Goal: Check status: Check status

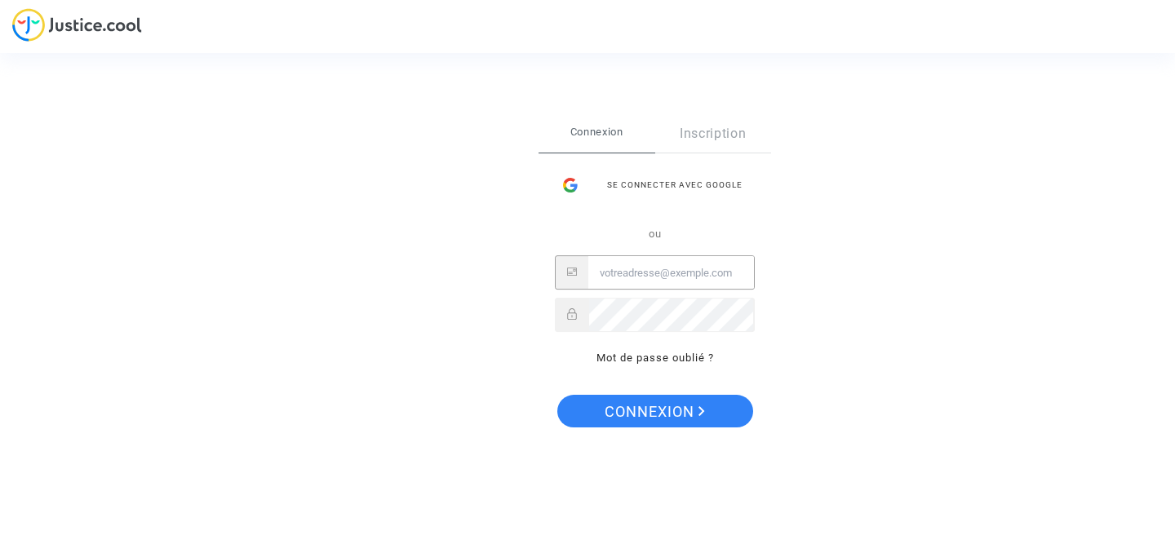
click at [650, 277] on input "Email" at bounding box center [671, 273] width 166 height 33
type input "morgane.hebbelinck@gmail.com"
click at [676, 428] on div "Se connecter Connexion Inscription Se connecter avec Google ou morgane.hebbelin…" at bounding box center [655, 276] width 233 height 323
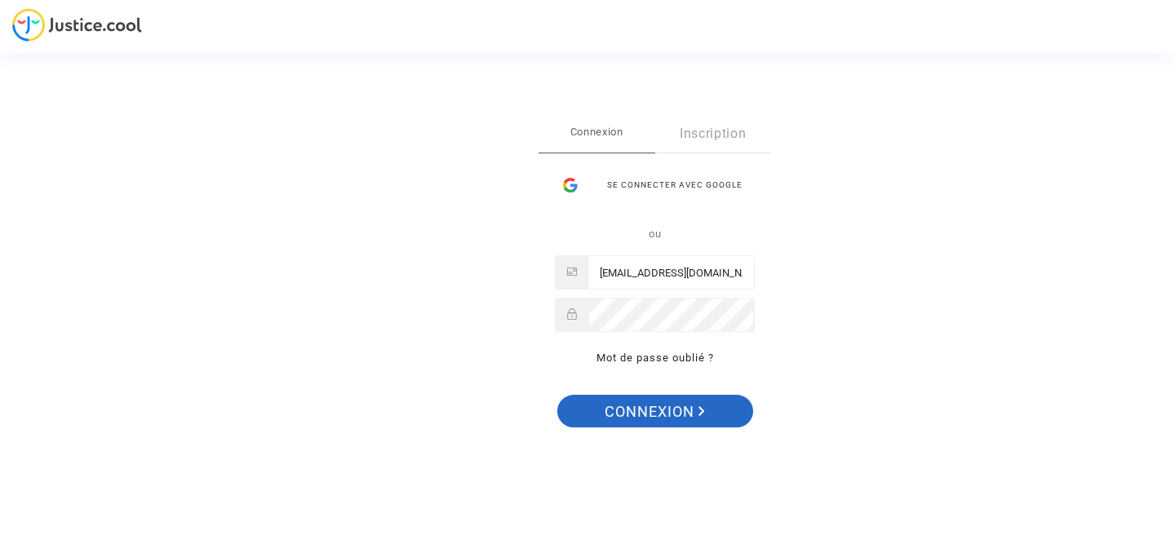
click at [672, 423] on span "Connexion" at bounding box center [655, 412] width 100 height 34
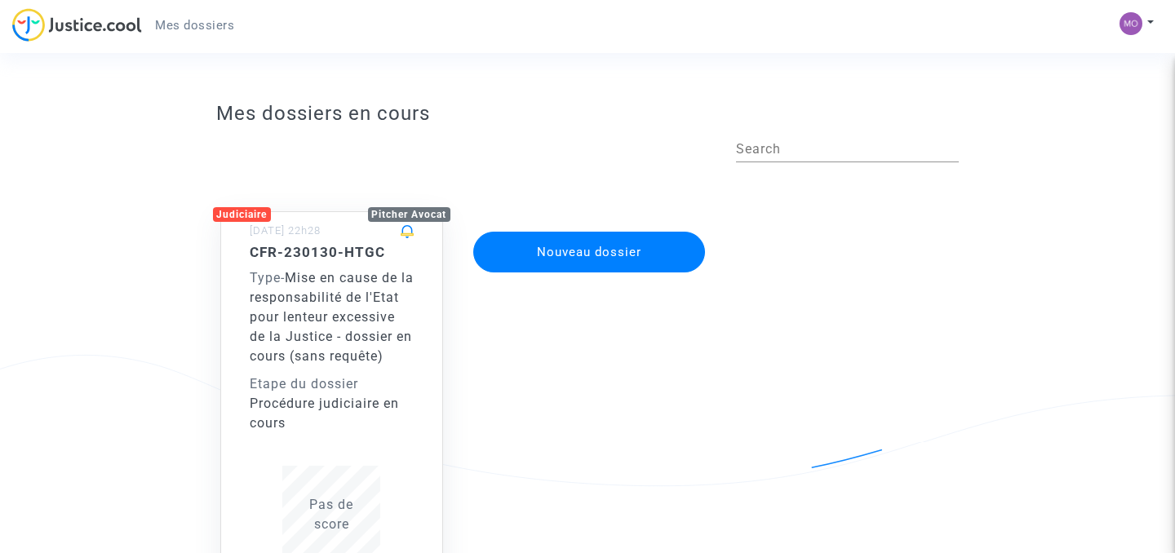
click at [396, 312] on div "Type - Mise en cause de la responsabilité de l'Etat pour lenteur excessive de l…" at bounding box center [332, 317] width 165 height 98
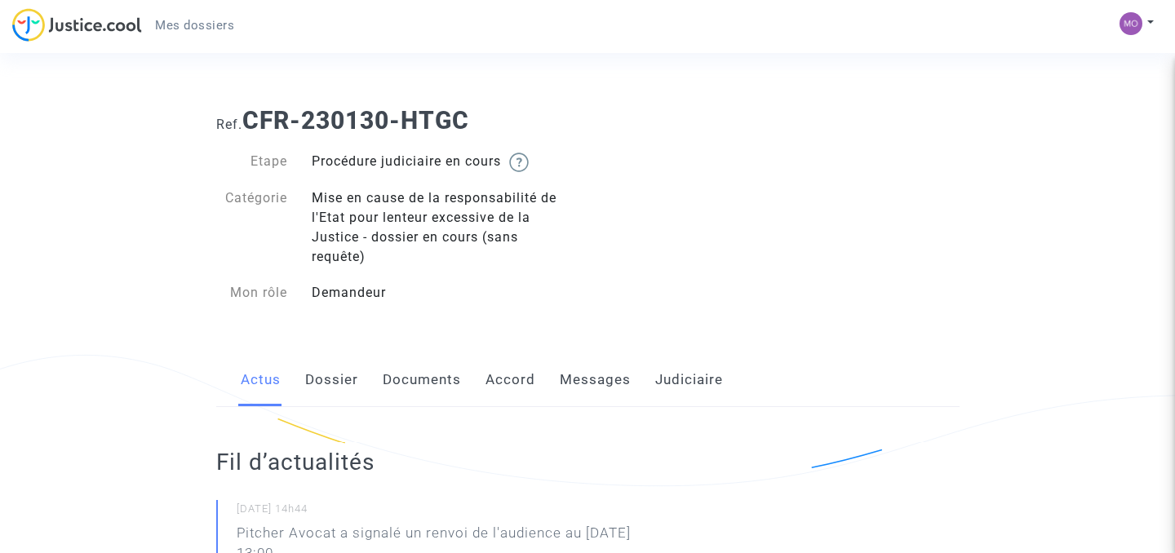
click at [343, 379] on link "Dossier" at bounding box center [331, 380] width 53 height 54
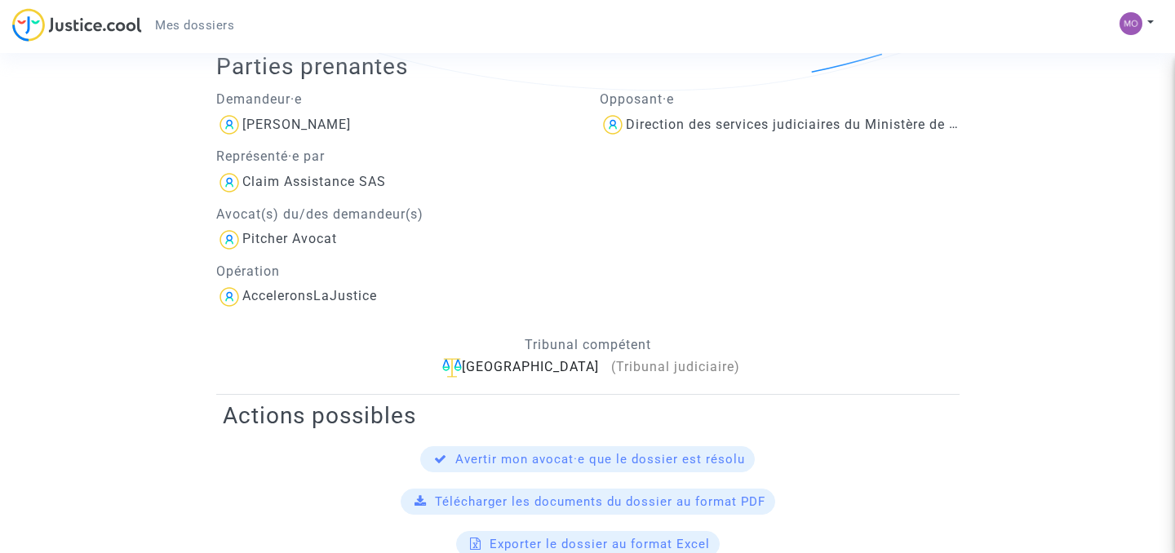
scroll to position [180, 0]
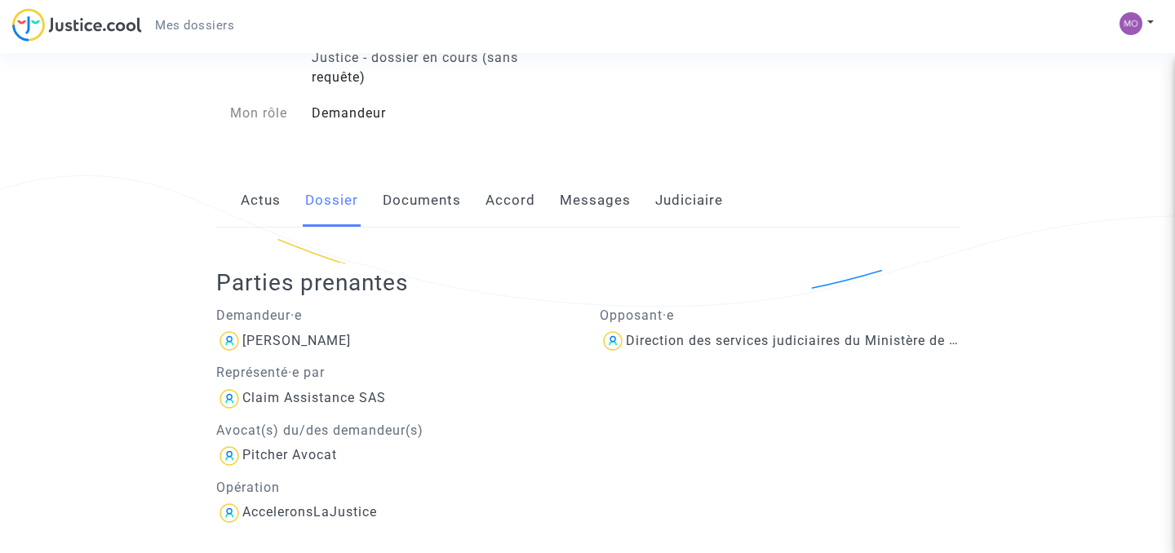
click at [441, 197] on link "Documents" at bounding box center [422, 201] width 78 height 54
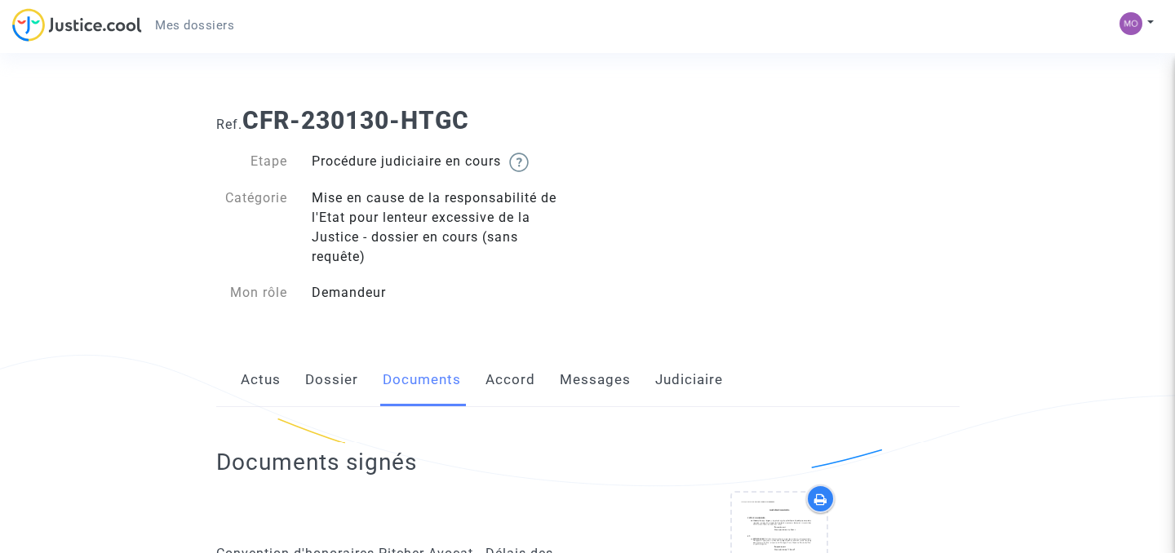
scroll to position [201, 0]
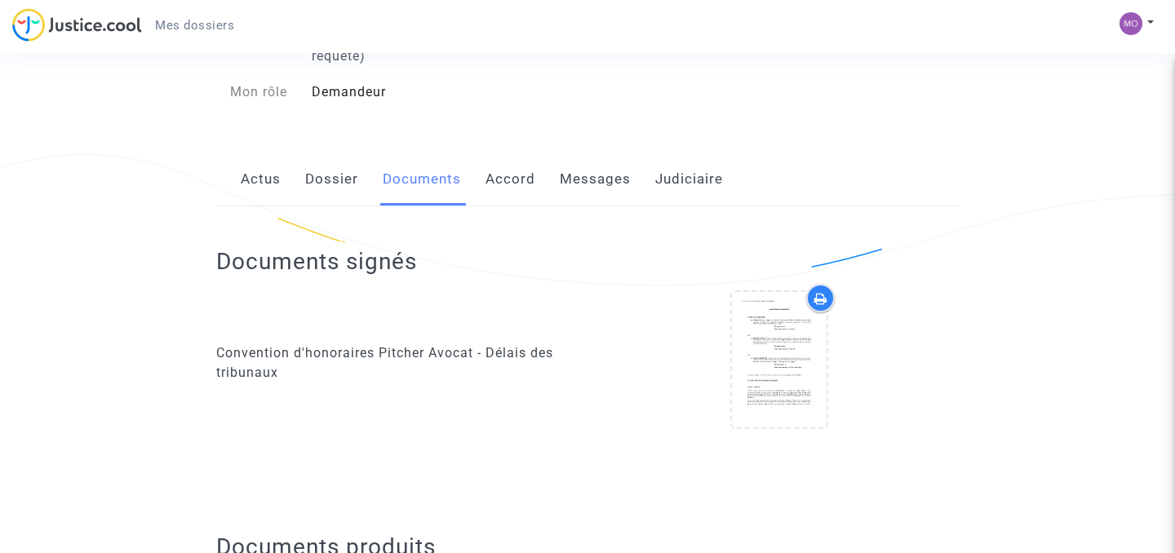
click at [512, 178] on link "Accord" at bounding box center [511, 180] width 50 height 54
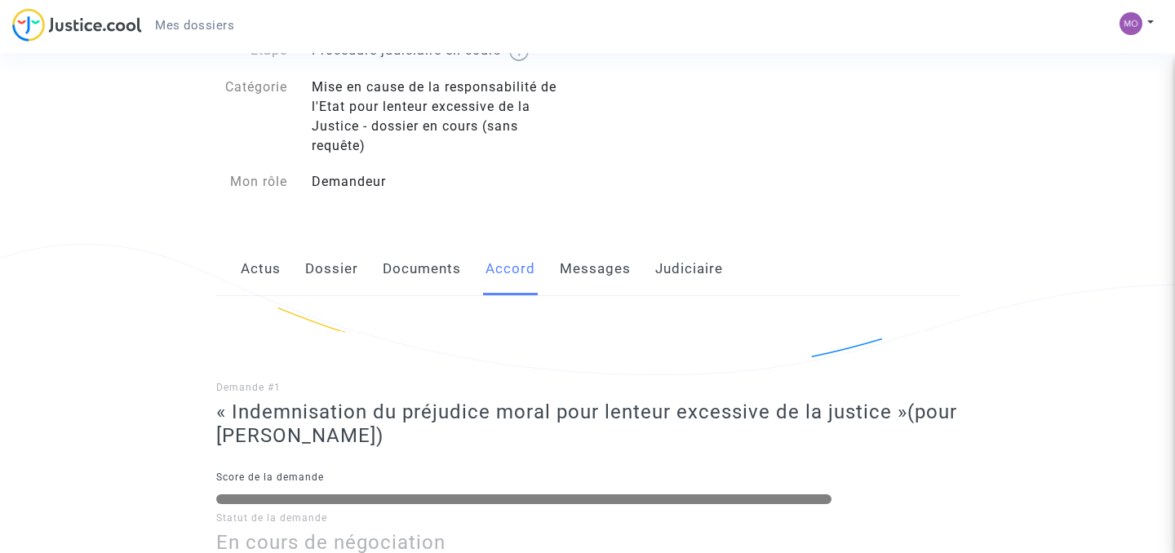
scroll to position [345, 0]
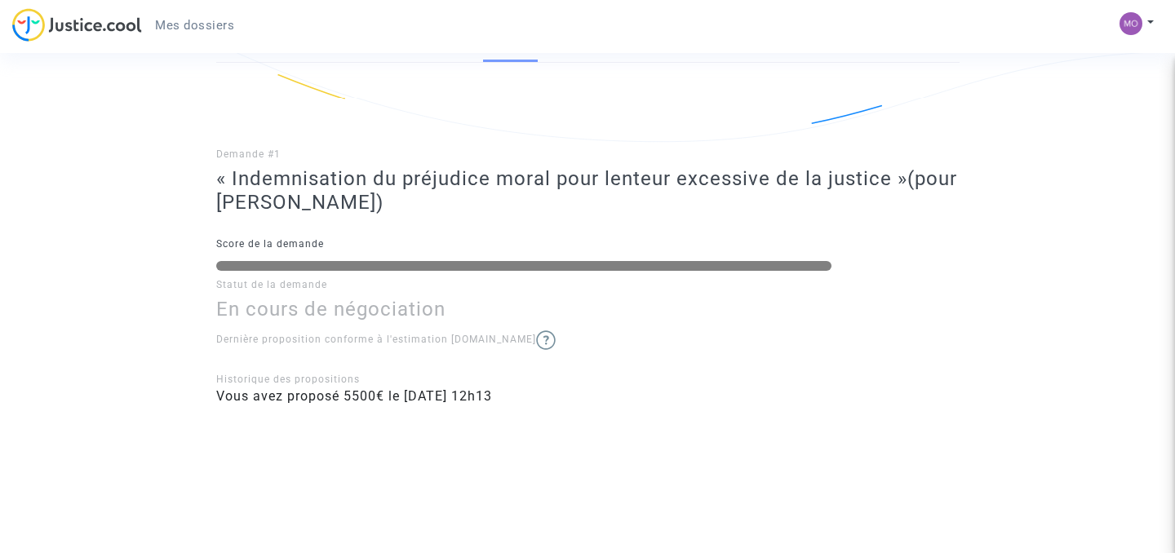
click at [536, 339] on img at bounding box center [546, 341] width 20 height 20
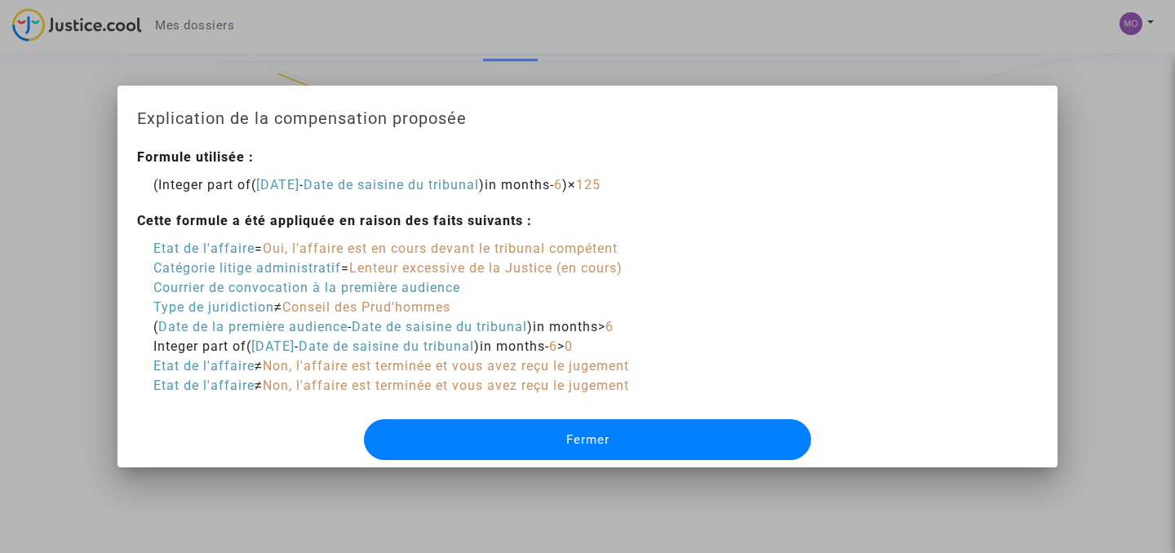
scroll to position [0, 0]
click at [526, 434] on button "Fermer" at bounding box center [587, 439] width 447 height 41
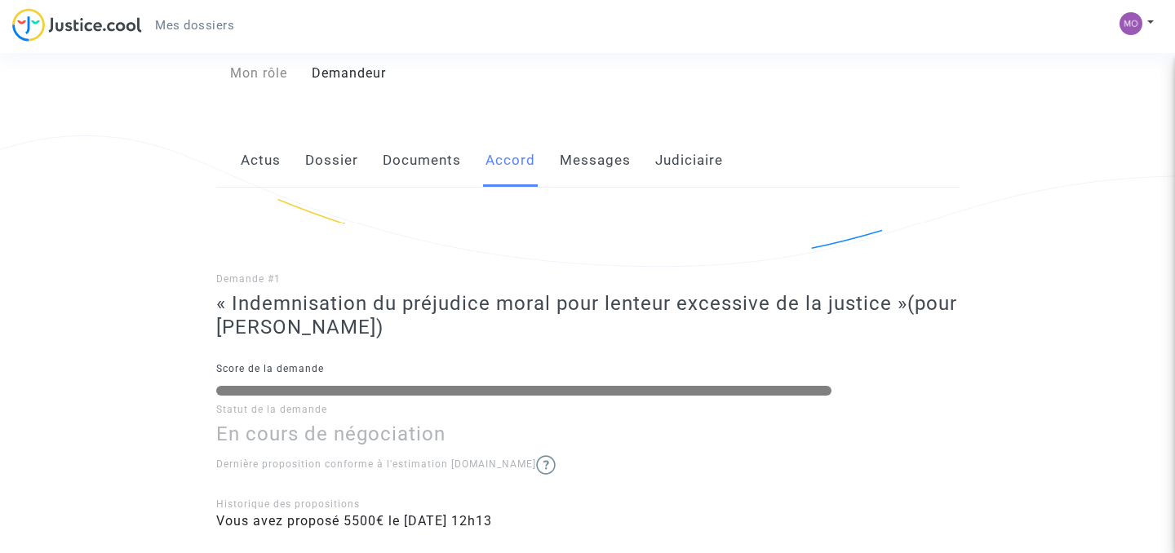
scroll to position [213, 0]
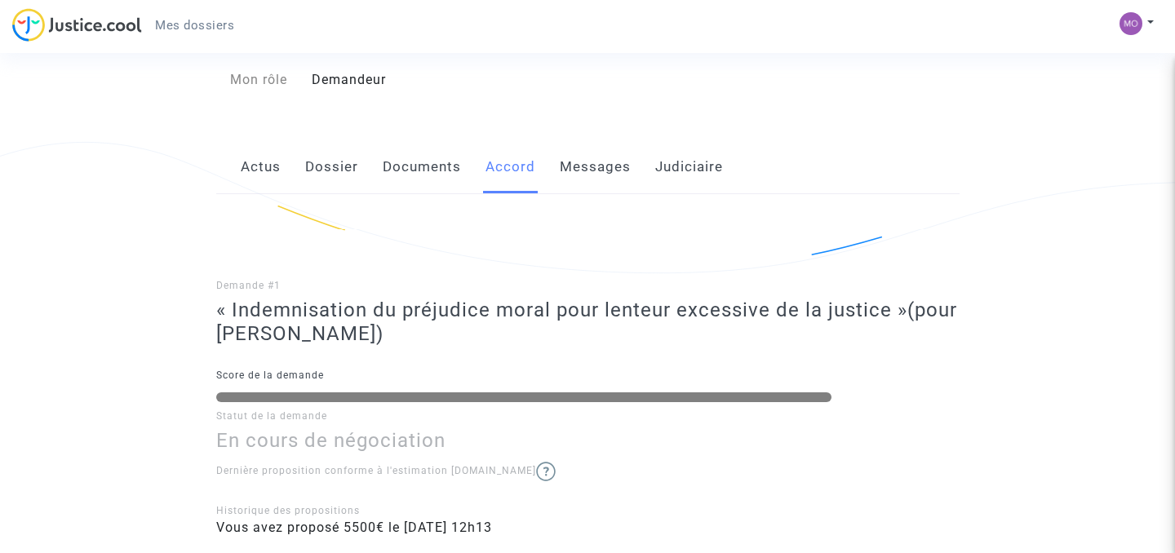
click at [577, 173] on link "Messages" at bounding box center [595, 167] width 71 height 54
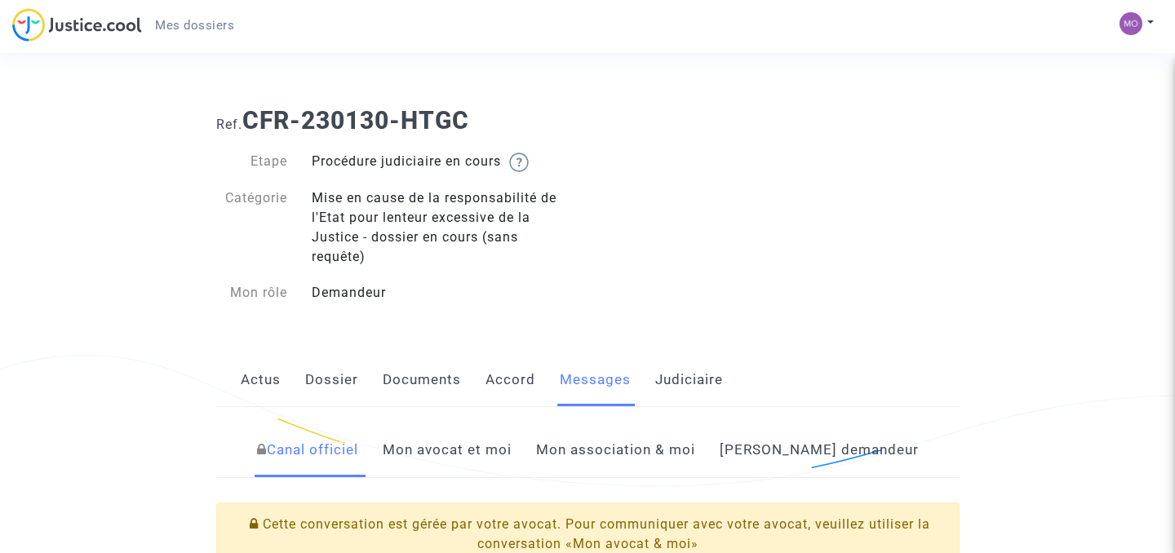
scroll to position [259, 0]
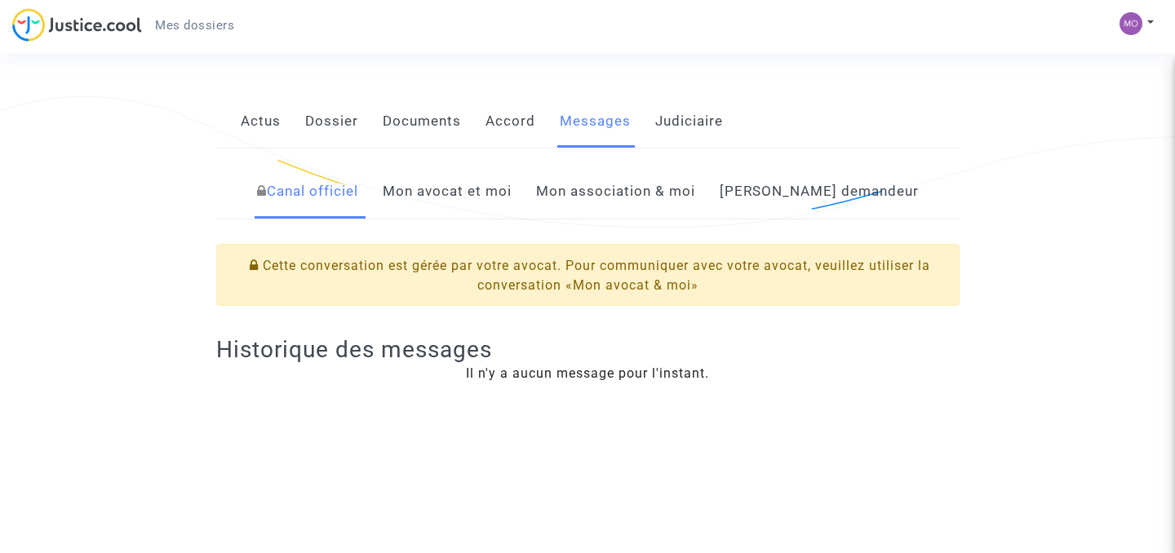
click at [679, 131] on link "Judiciaire" at bounding box center [689, 122] width 68 height 54
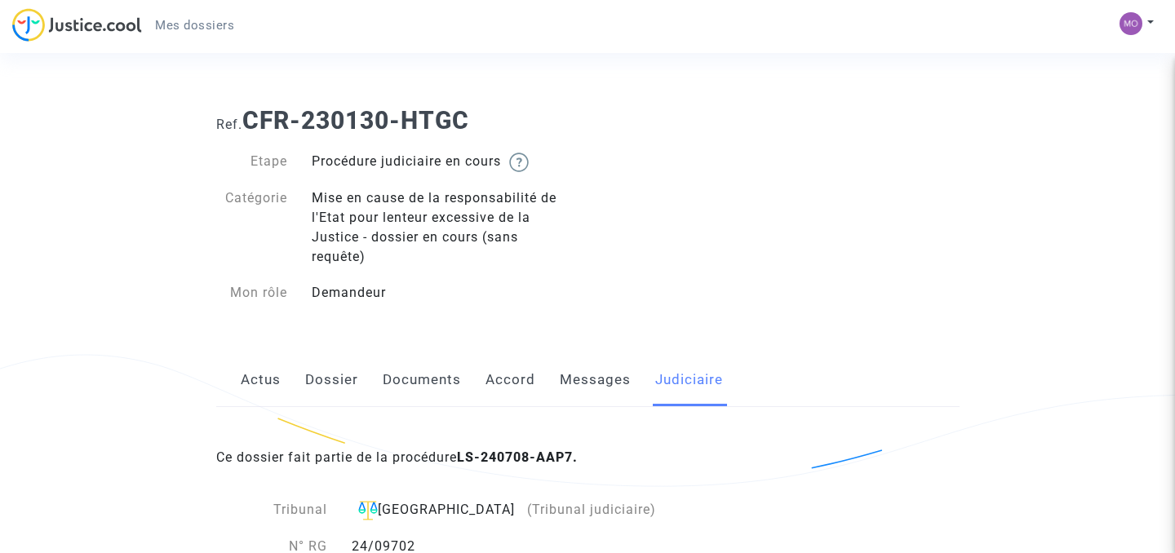
scroll to position [56, 0]
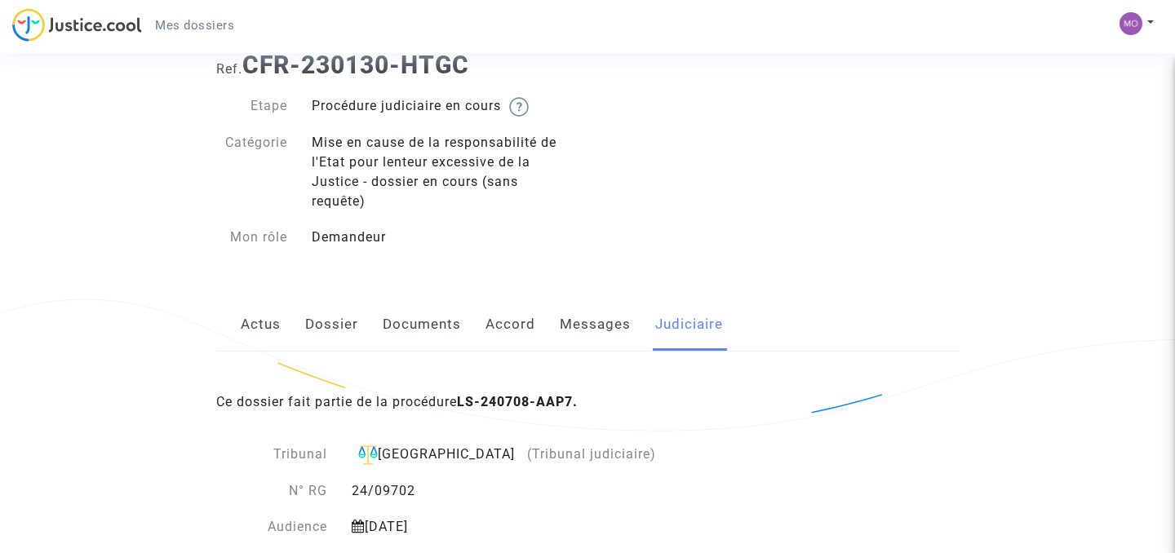
click at [269, 321] on link "Actus" at bounding box center [261, 325] width 40 height 54
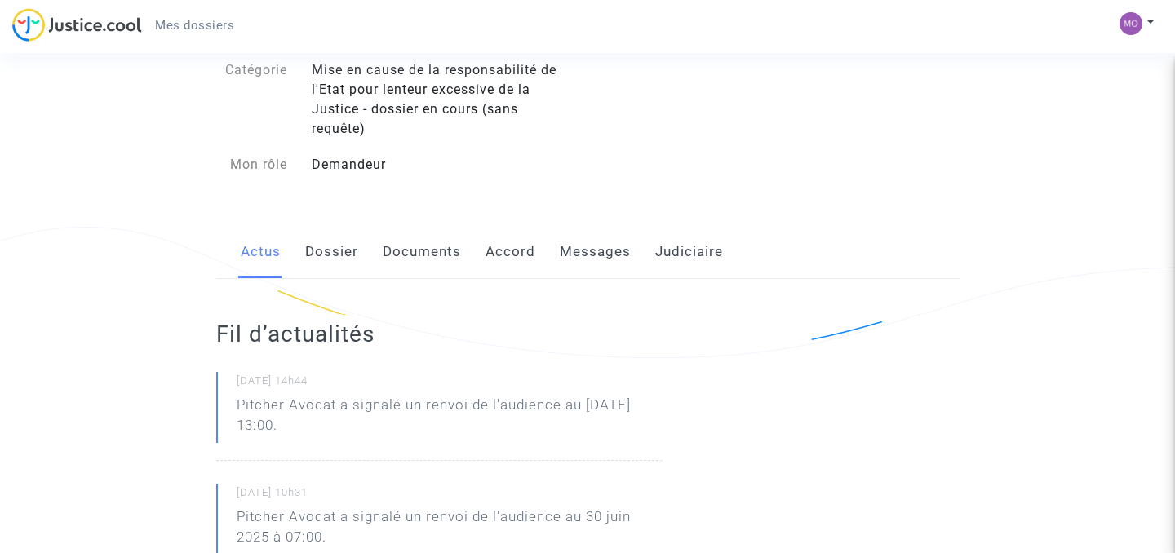
scroll to position [142, 0]
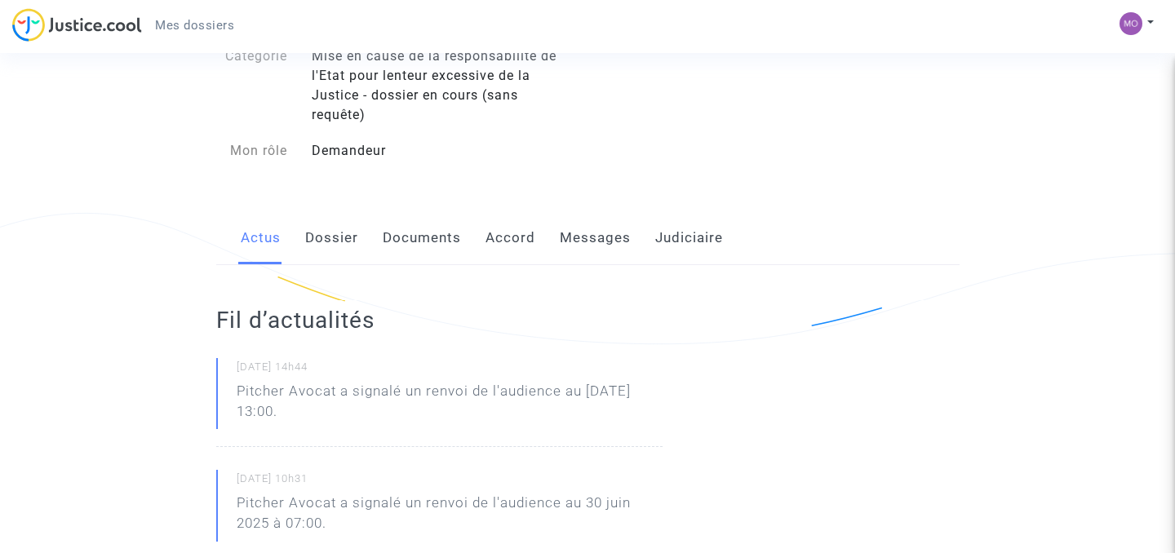
click at [667, 242] on link "Judiciaire" at bounding box center [689, 238] width 68 height 54
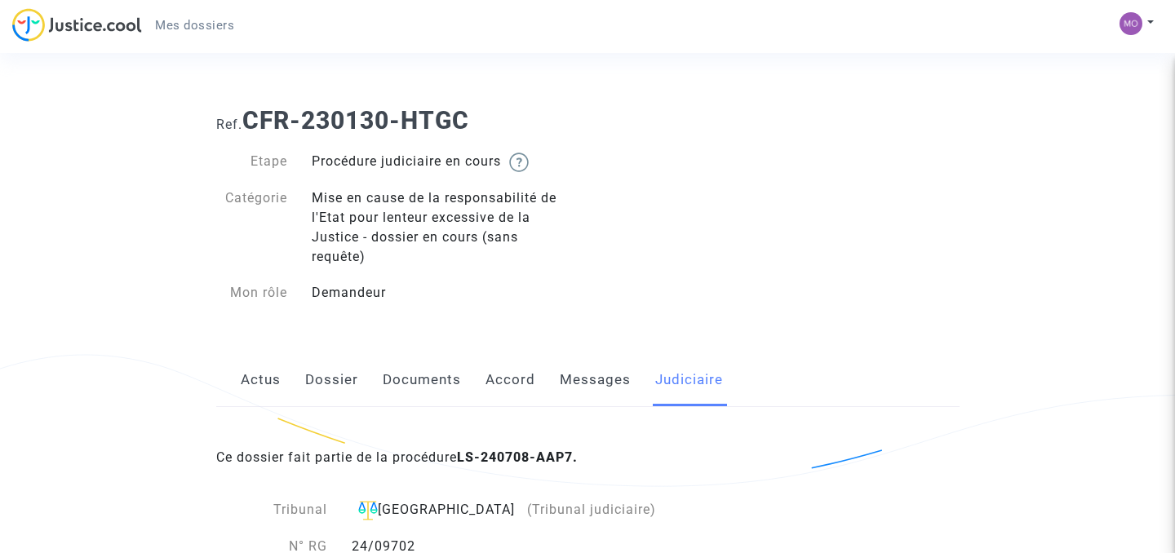
scroll to position [56, 0]
